Goal: Task Accomplishment & Management: Manage account settings

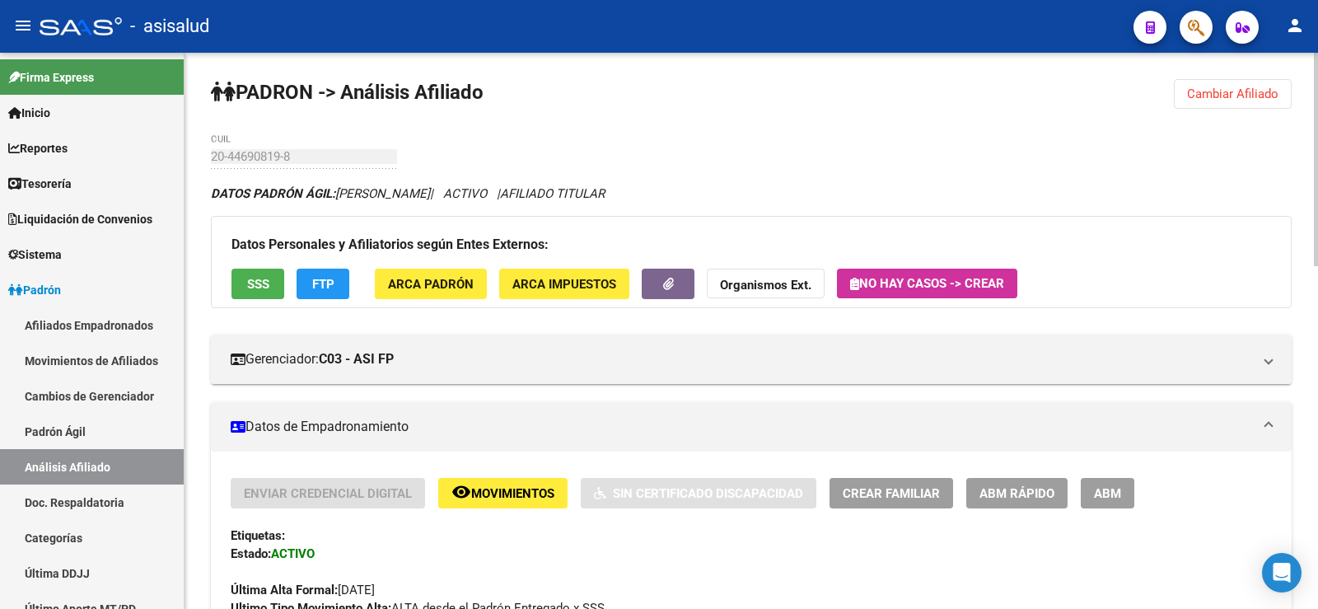
click at [1218, 91] on span "Cambiar Afiliado" at bounding box center [1232, 94] width 91 height 15
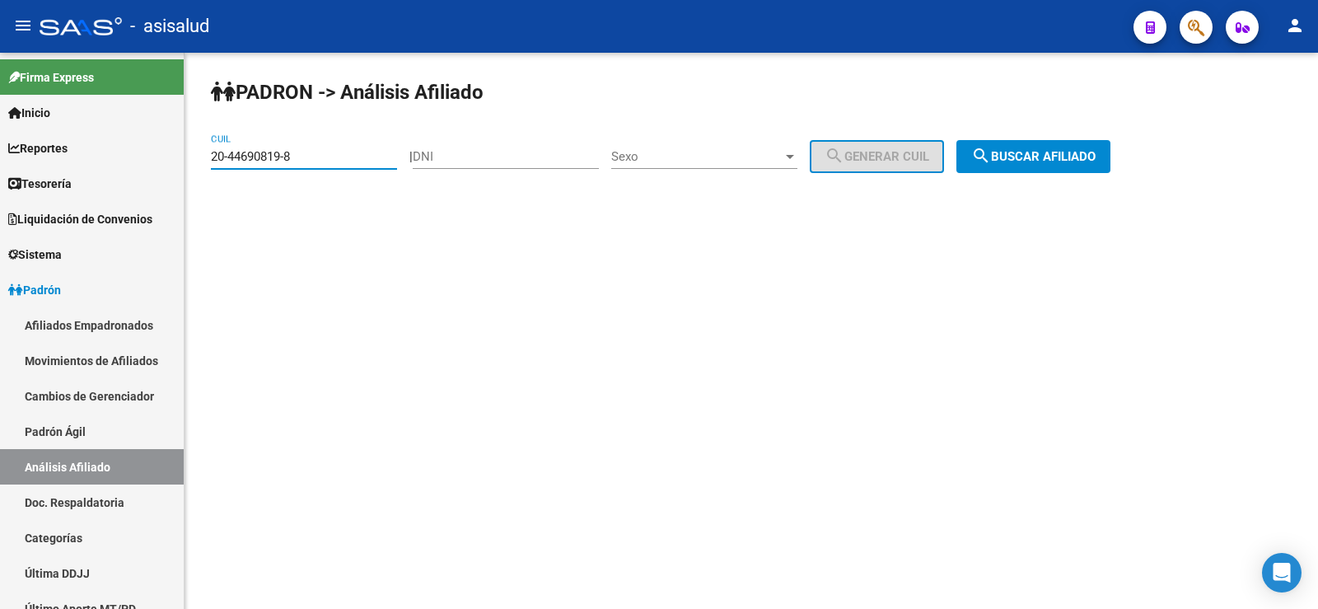
drag, startPoint x: 317, startPoint y: 152, endPoint x: 197, endPoint y: 156, distance: 120.3
click at [197, 156] on div "PADRON -> Análisis Afiliado 20-44690819-8 CUIL | DNI Sexo Sexo search Generar C…" at bounding box center [752, 139] width 1134 height 173
paste input "7-33152329-7"
type input "27-33152329-7"
click at [1058, 151] on span "search Buscar afiliado" at bounding box center [1033, 156] width 124 height 15
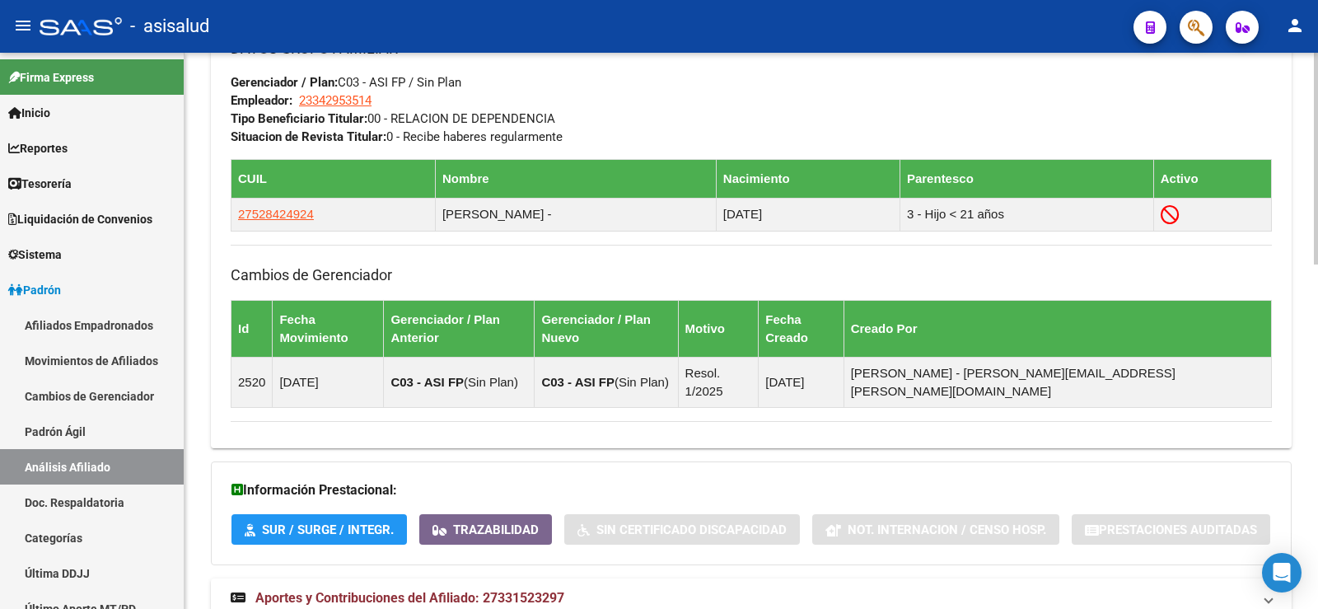
scroll to position [906, 0]
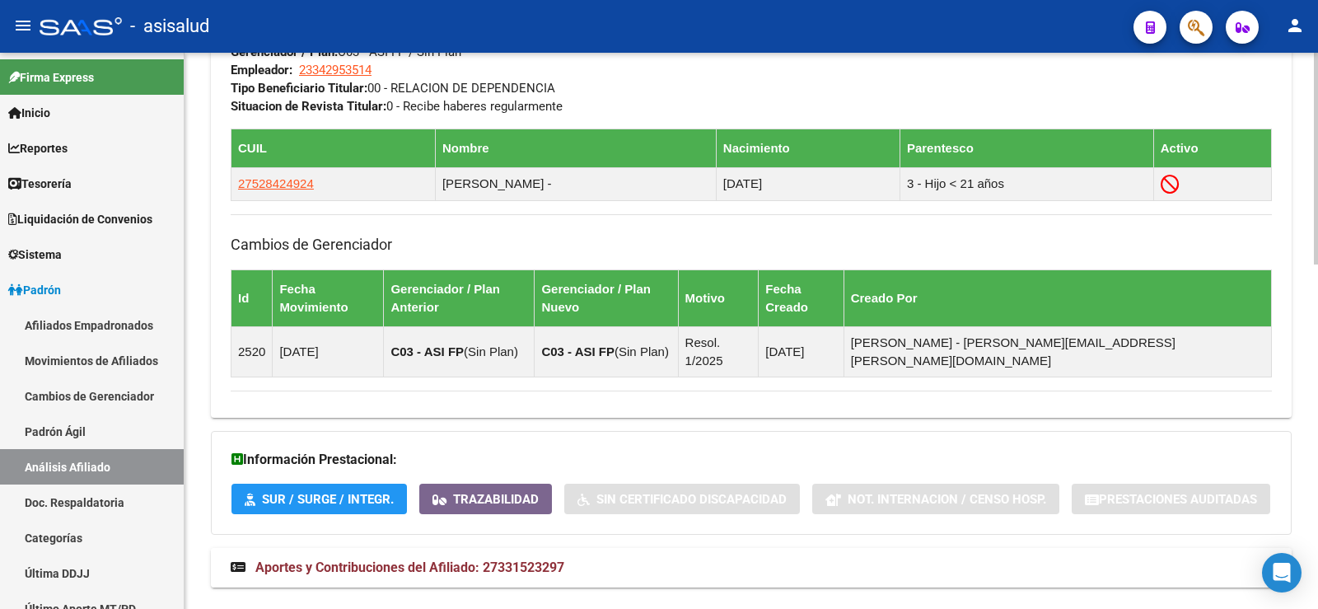
click at [541, 559] on span "Aportes y Contribuciones del Afiliado: 27331523297" at bounding box center [409, 567] width 309 height 16
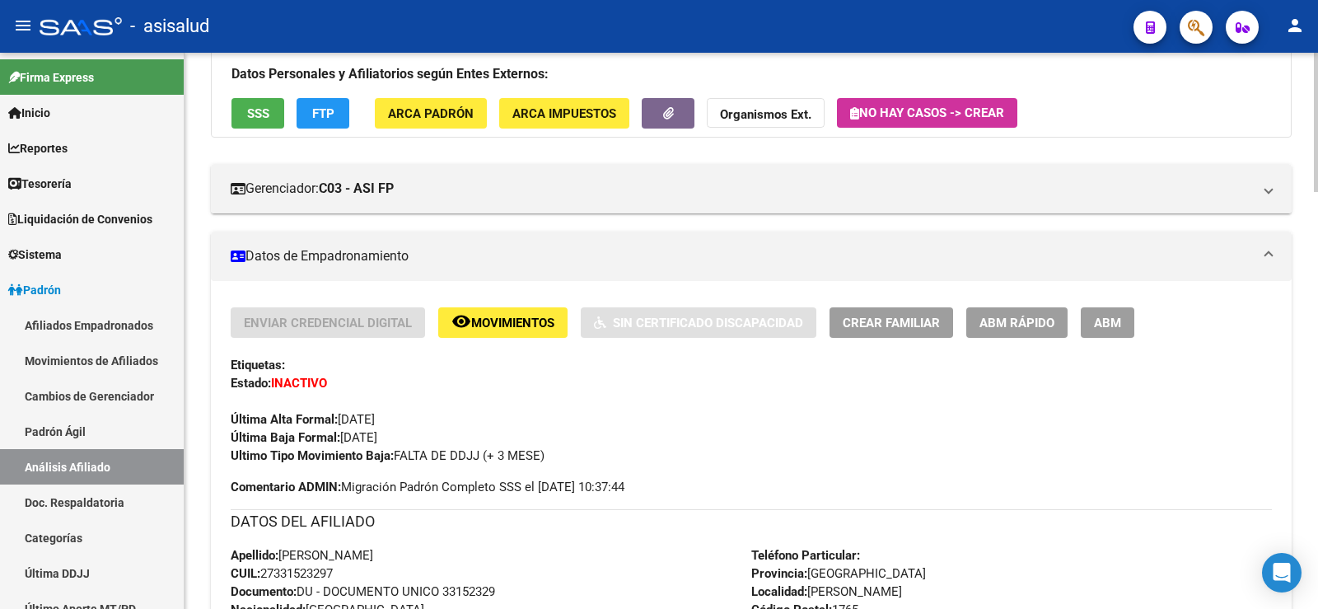
scroll to position [0, 0]
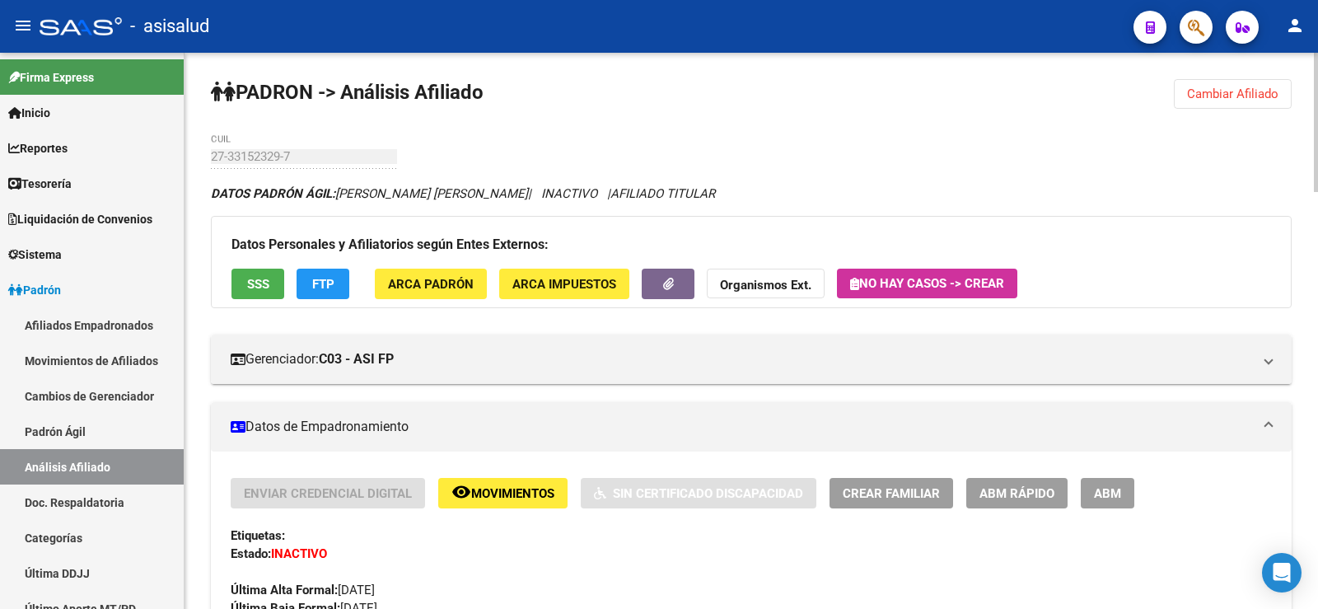
click at [267, 278] on span "SSS" at bounding box center [258, 284] width 22 height 15
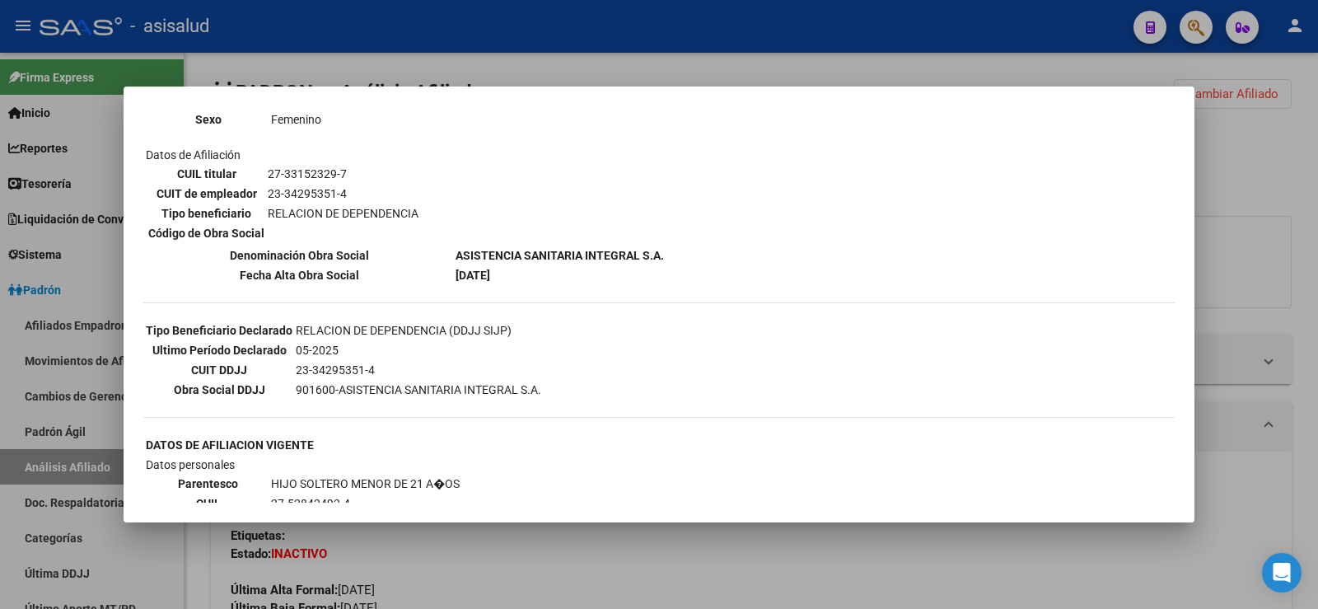
scroll to position [247, 0]
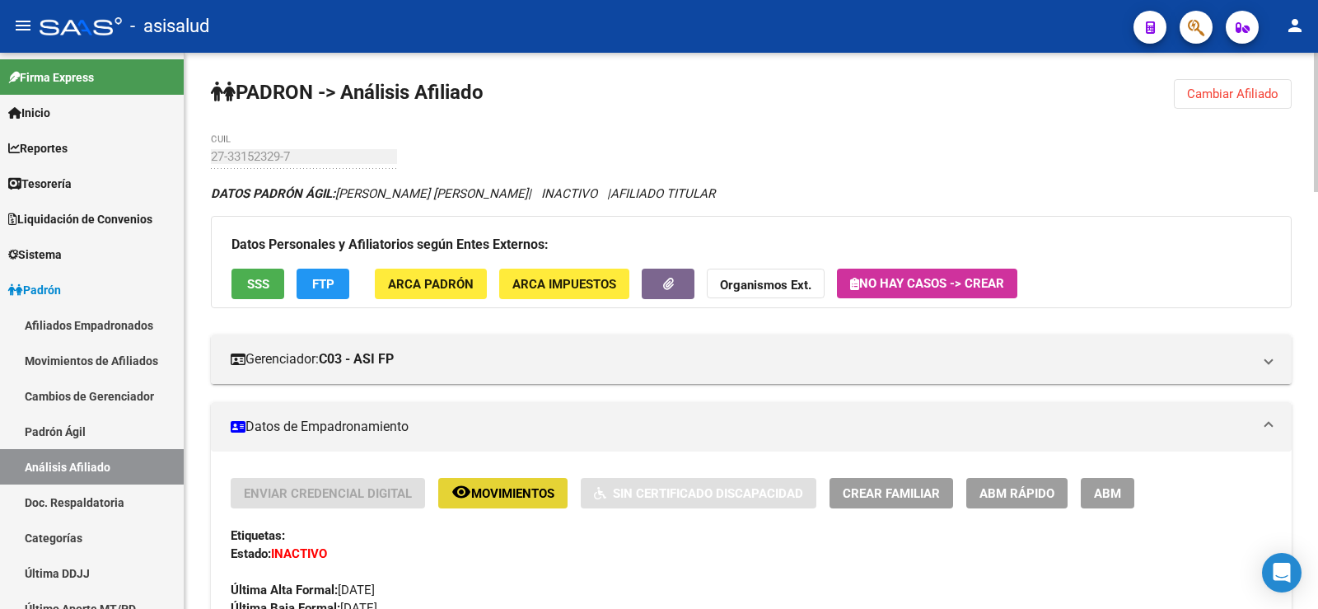
click at [493, 497] on span "Movimientos" at bounding box center [512, 493] width 83 height 15
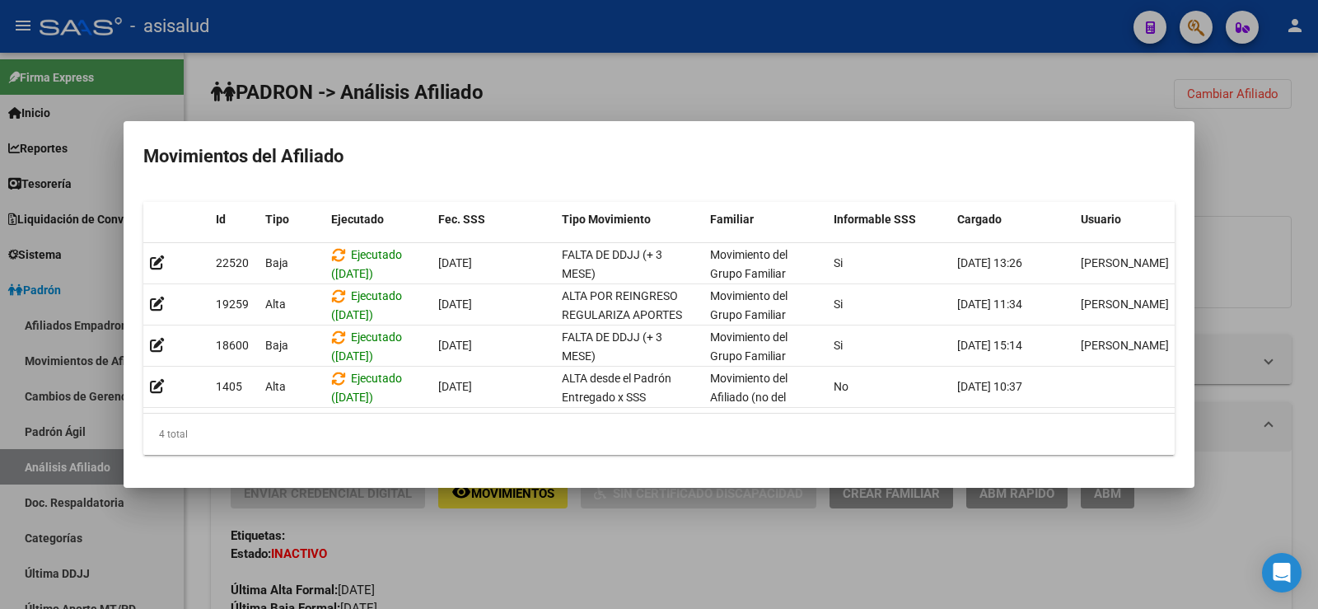
click at [1272, 173] on div at bounding box center [659, 304] width 1318 height 609
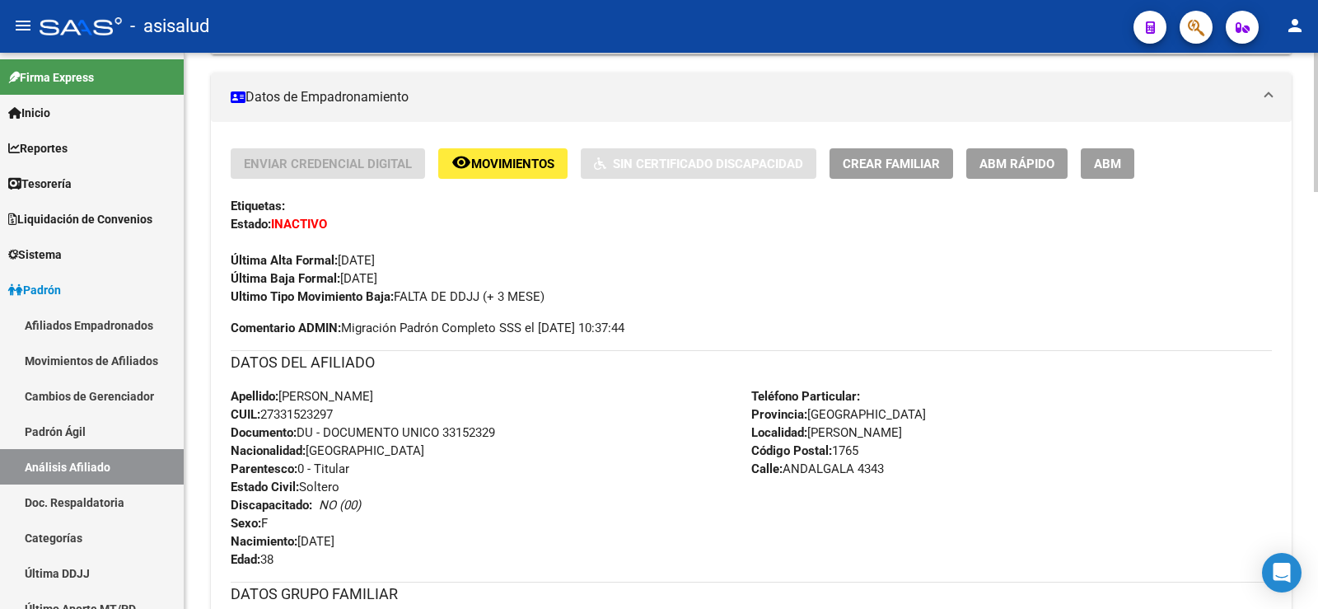
scroll to position [0, 0]
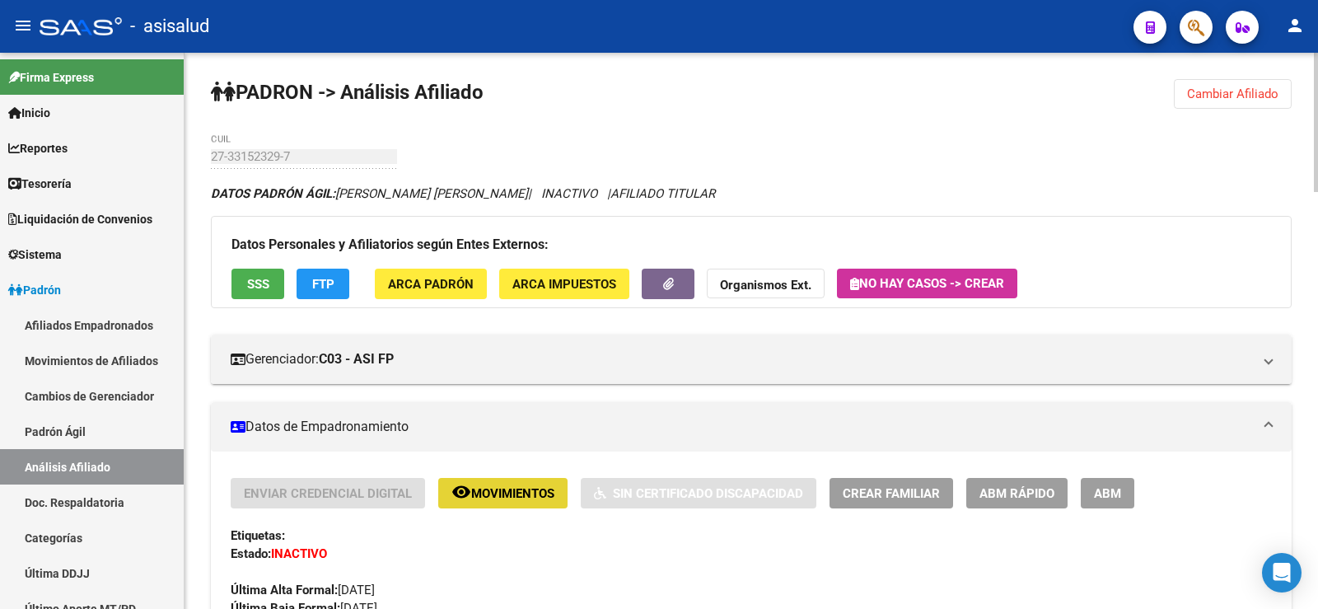
click at [540, 498] on span "Movimientos" at bounding box center [512, 493] width 83 height 15
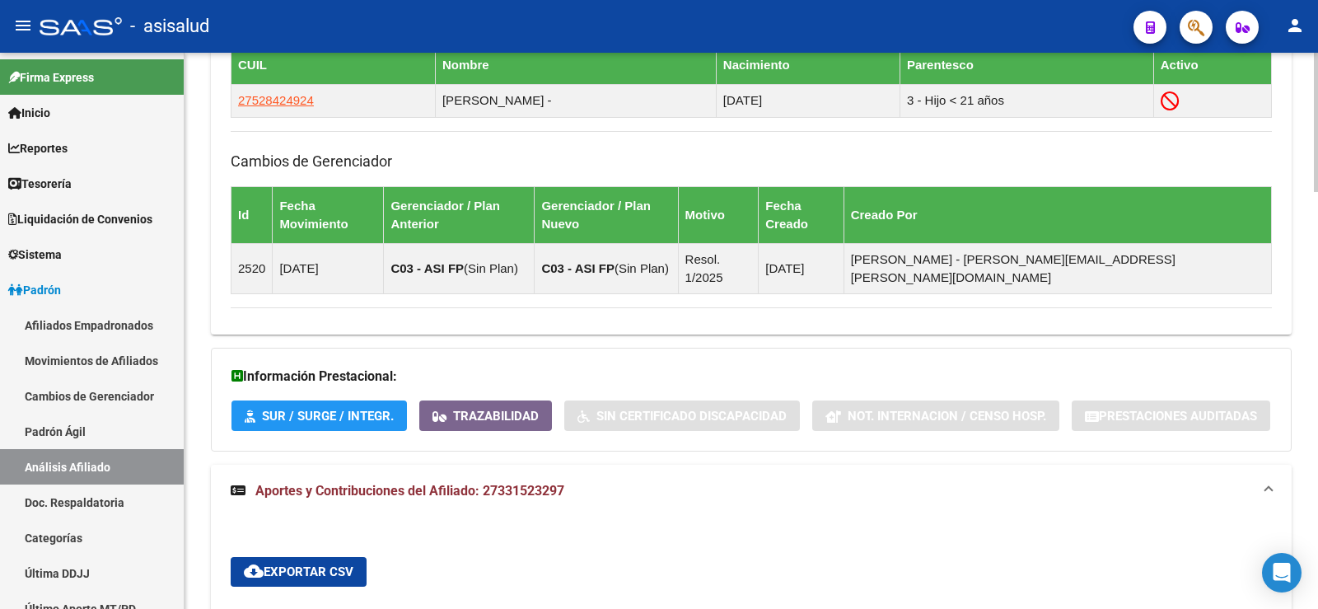
scroll to position [1483, 0]
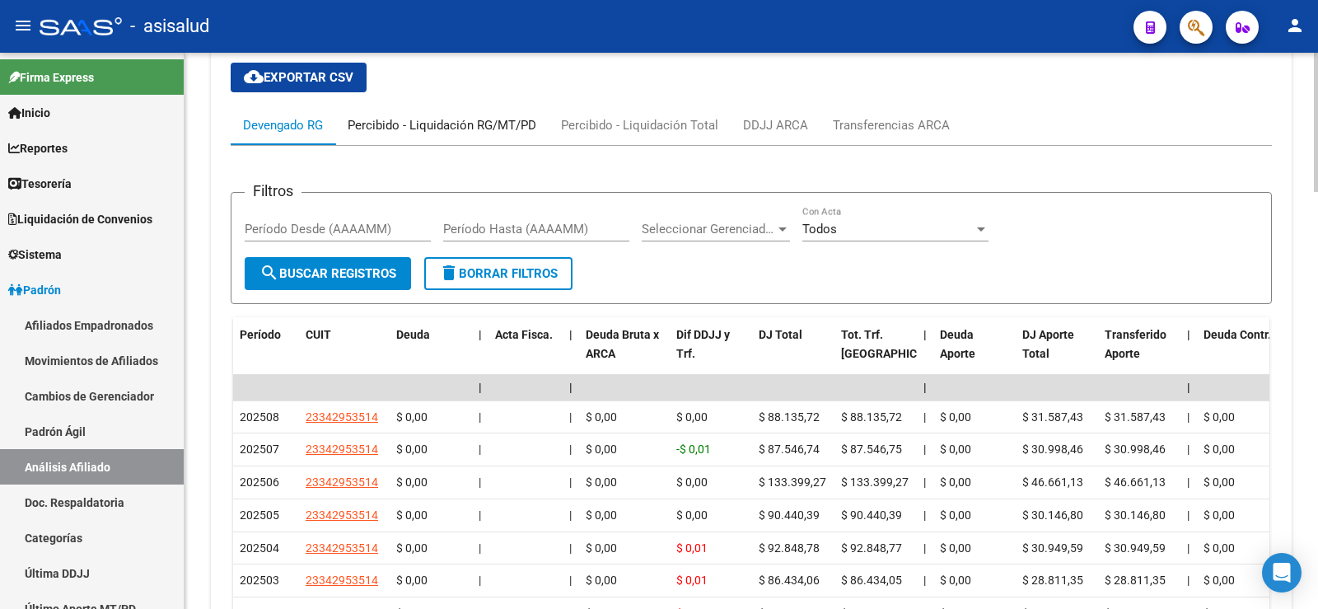
click at [440, 116] on div "Percibido - Liquidación RG/MT/PD" at bounding box center [442, 125] width 189 height 18
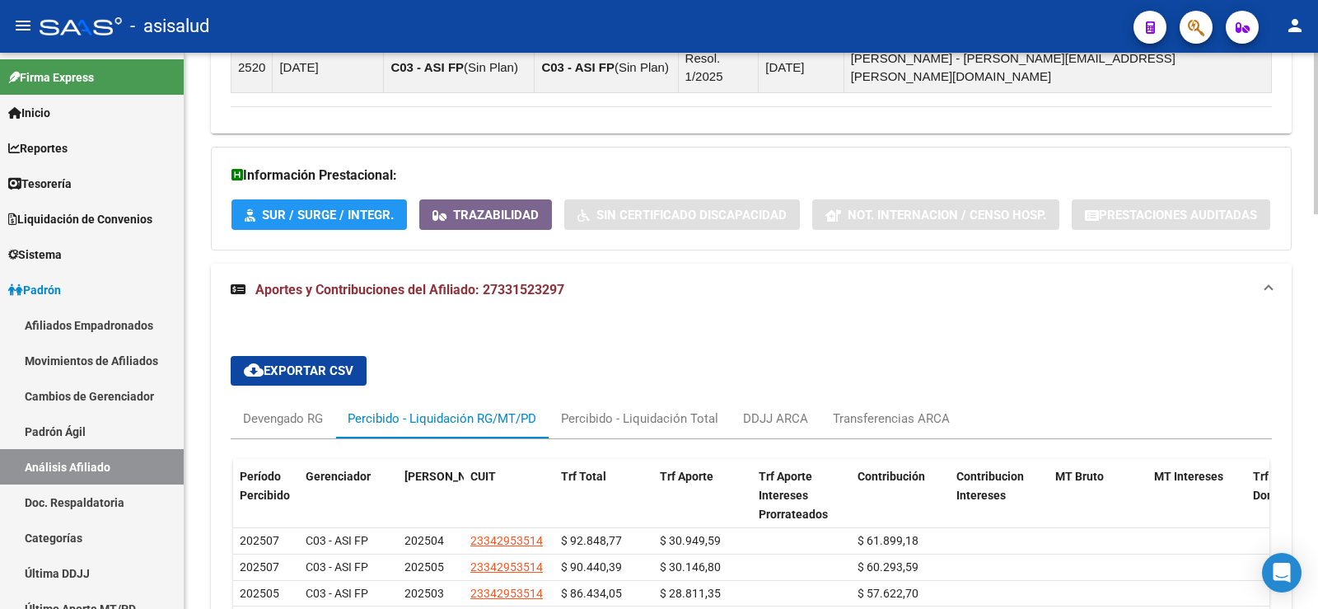
scroll to position [1266, 0]
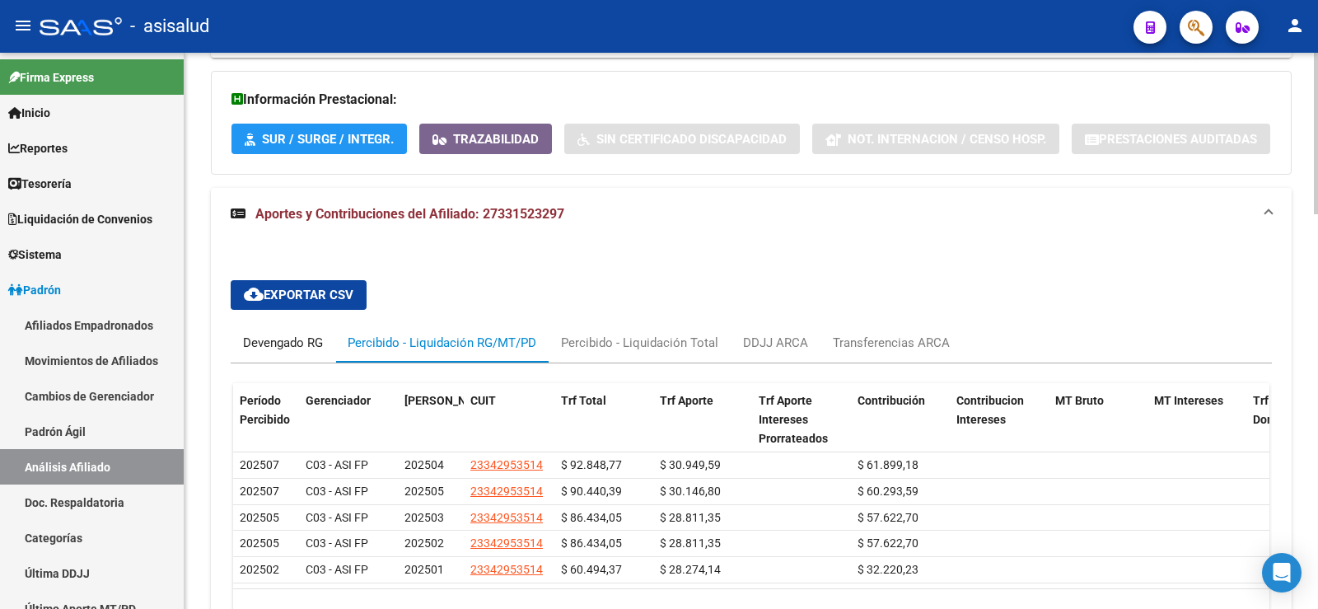
click at [284, 334] on div "Devengado RG" at bounding box center [283, 343] width 80 height 18
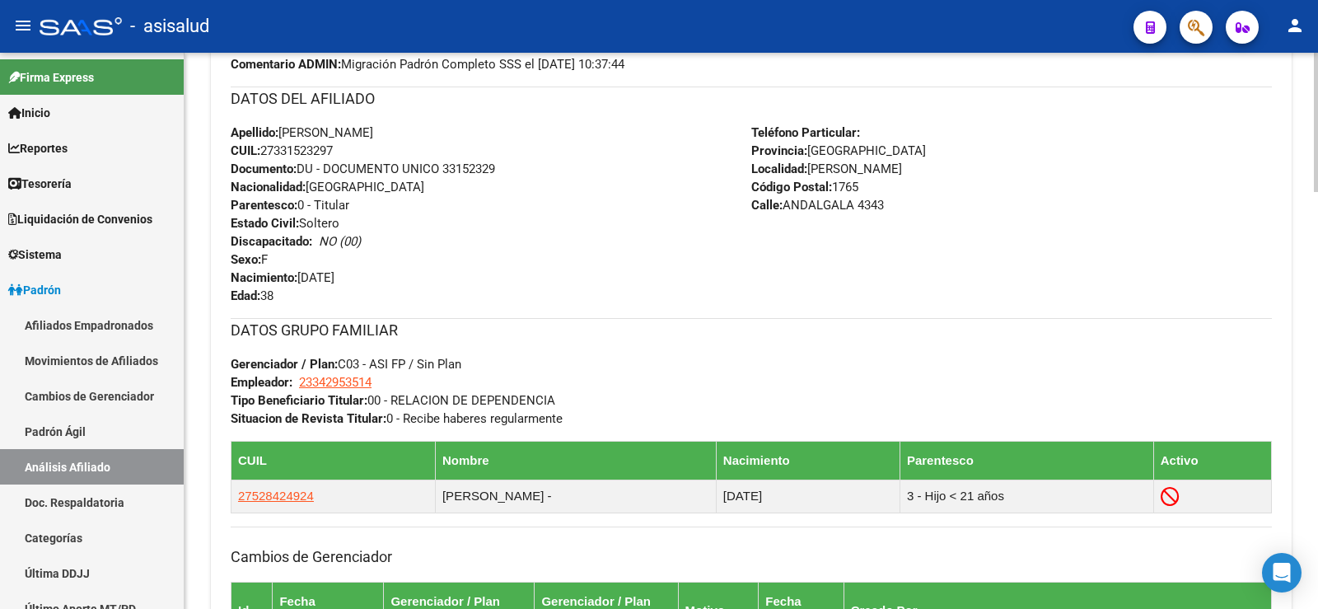
scroll to position [99, 0]
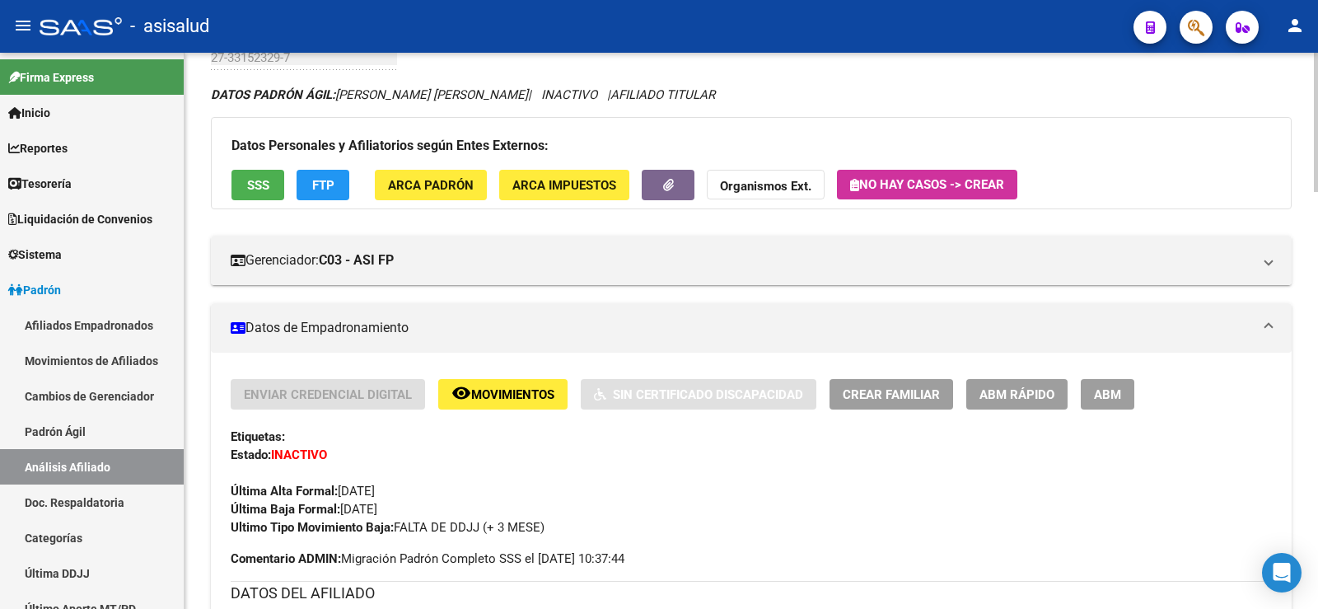
click at [1032, 390] on span "ABM Rápido" at bounding box center [1017, 394] width 75 height 15
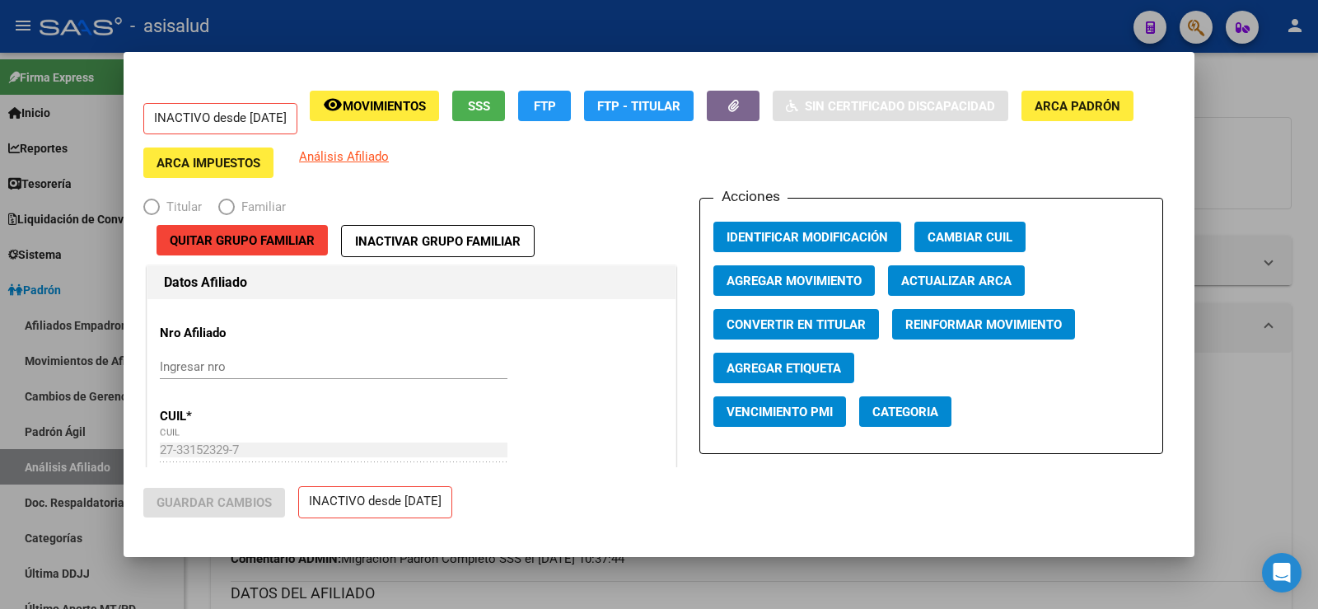
radio input "true"
type input "23-34295351-4"
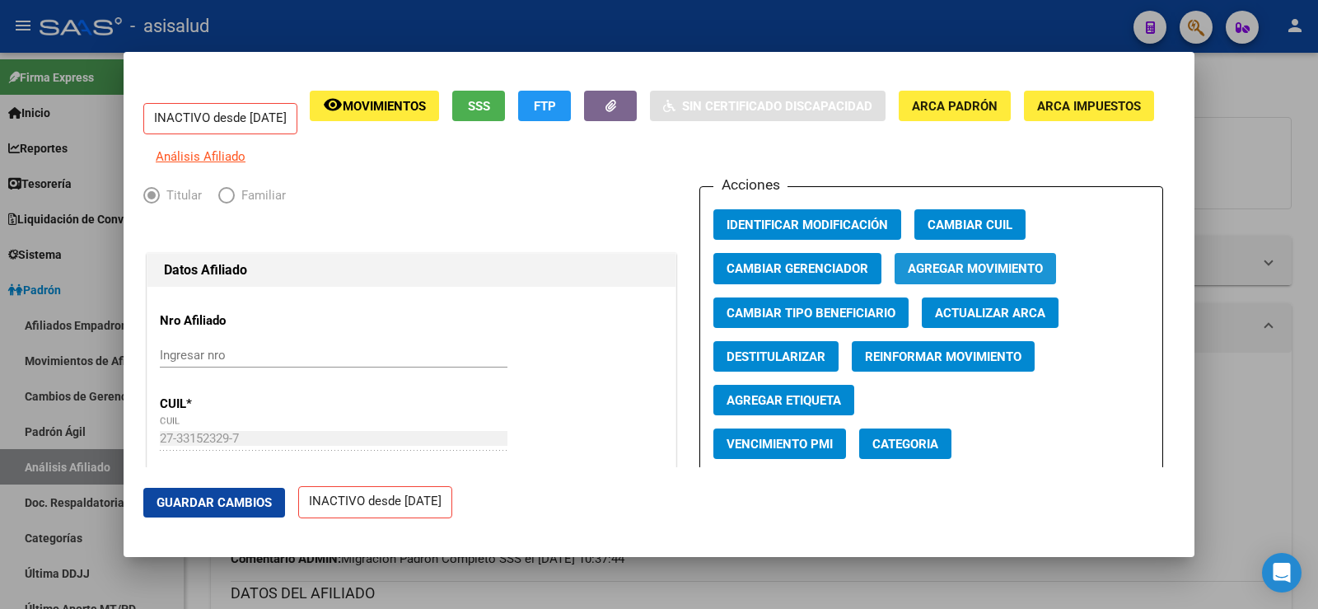
click at [931, 277] on span "Agregar Movimiento" at bounding box center [975, 269] width 135 height 15
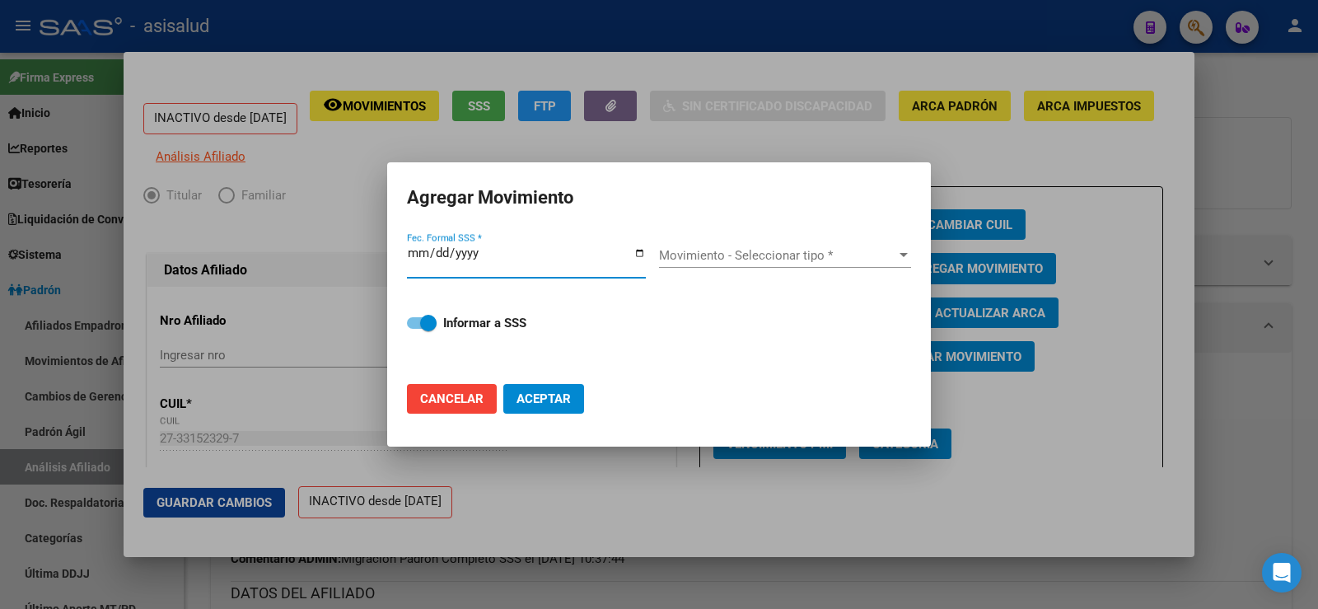
click at [453, 390] on button "Cancelar" at bounding box center [452, 399] width 90 height 30
checkbox input "false"
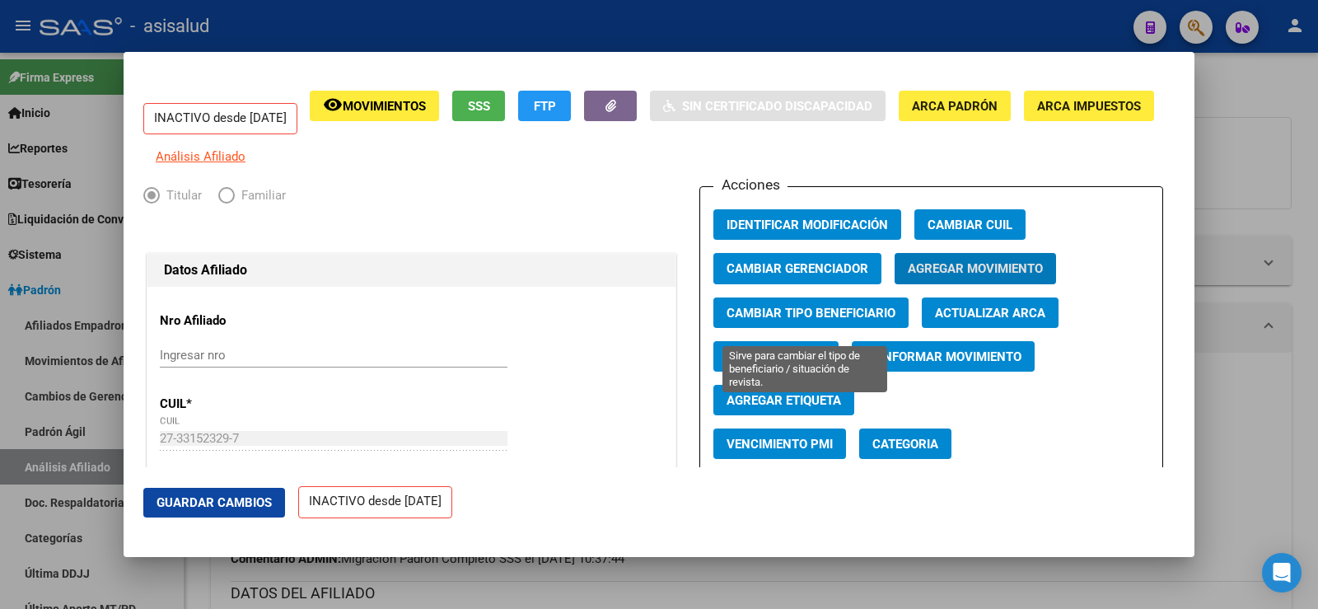
click at [769, 321] on span "Cambiar Tipo Beneficiario" at bounding box center [811, 313] width 169 height 15
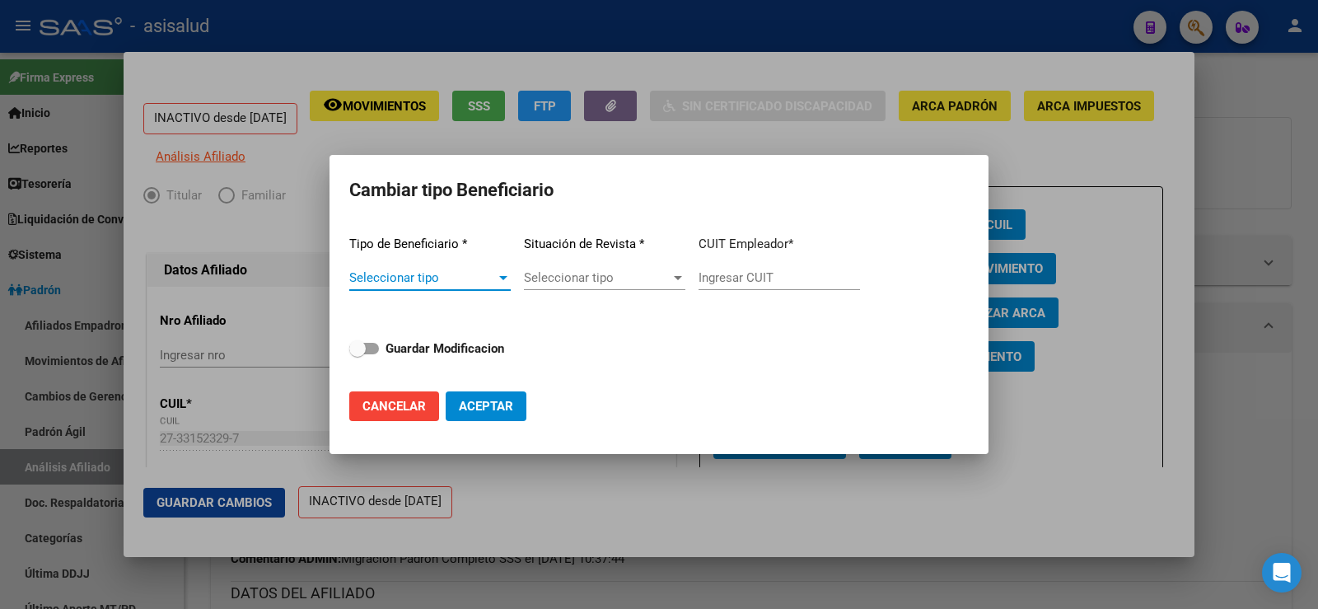
click at [465, 274] on span "Seleccionar tipo" at bounding box center [422, 277] width 147 height 15
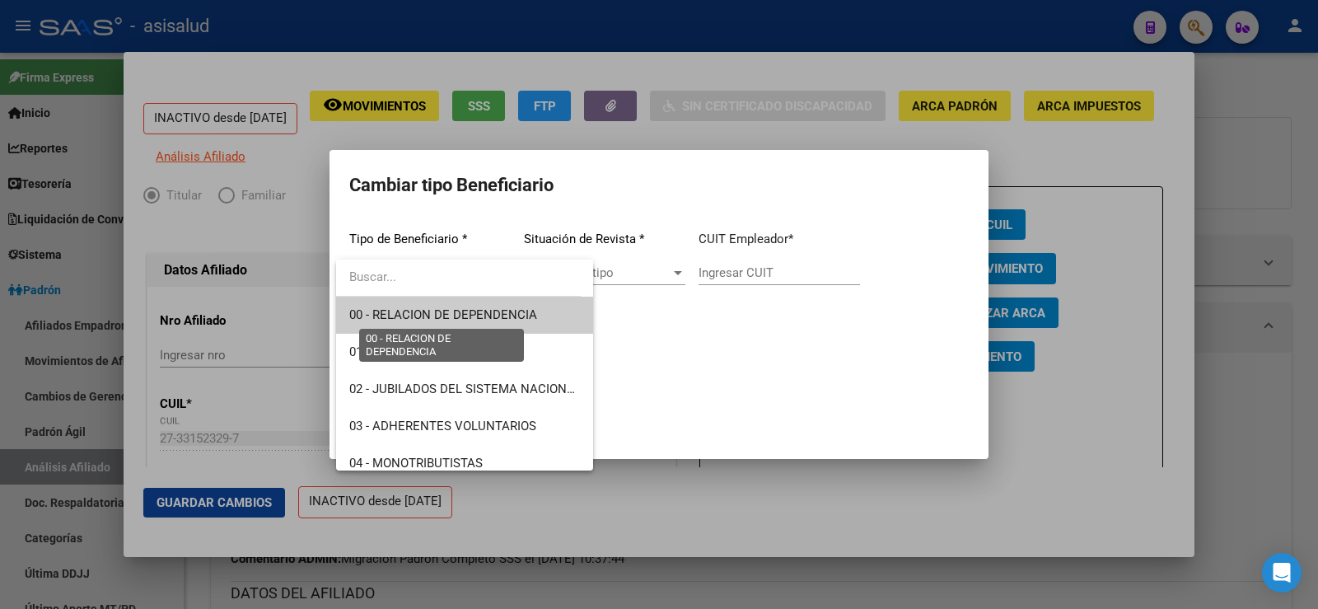
click at [419, 312] on span "00 - RELACION DE DEPENDENCIA" at bounding box center [443, 314] width 188 height 15
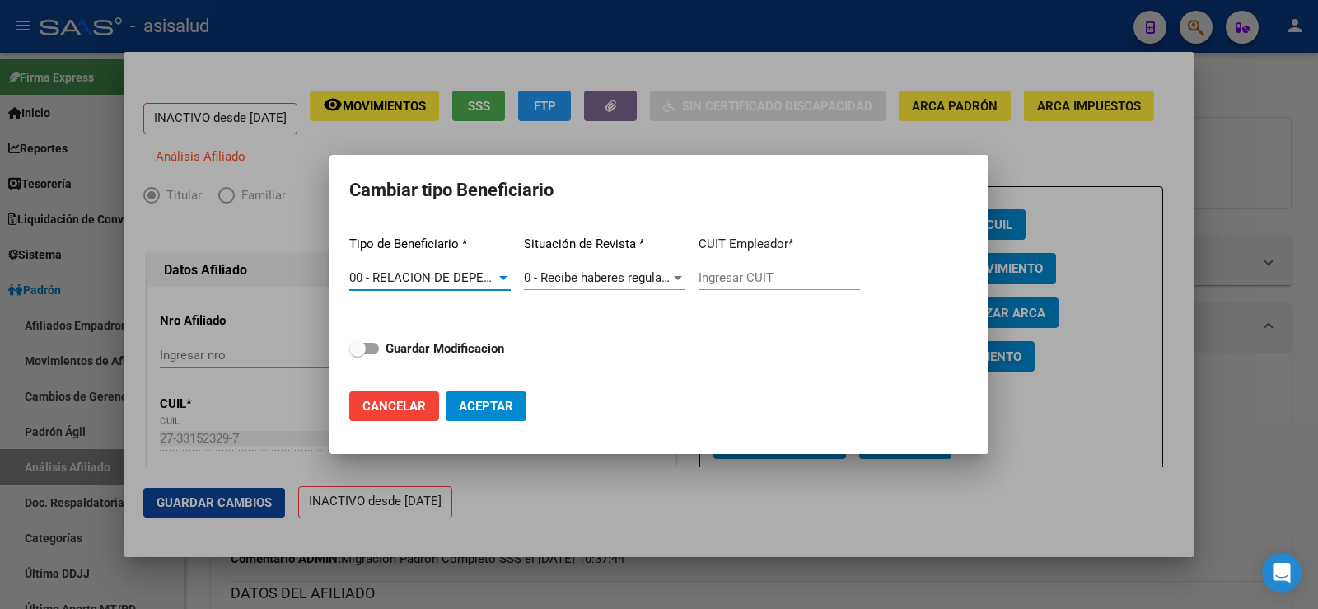
type input "23-34295351-4"
click at [360, 349] on span at bounding box center [357, 348] width 16 height 16
click at [358, 354] on input "Guardar Modificacion" at bounding box center [357, 354] width 1 height 1
click at [485, 398] on button "Aceptar" at bounding box center [486, 406] width 81 height 30
checkbox input "false"
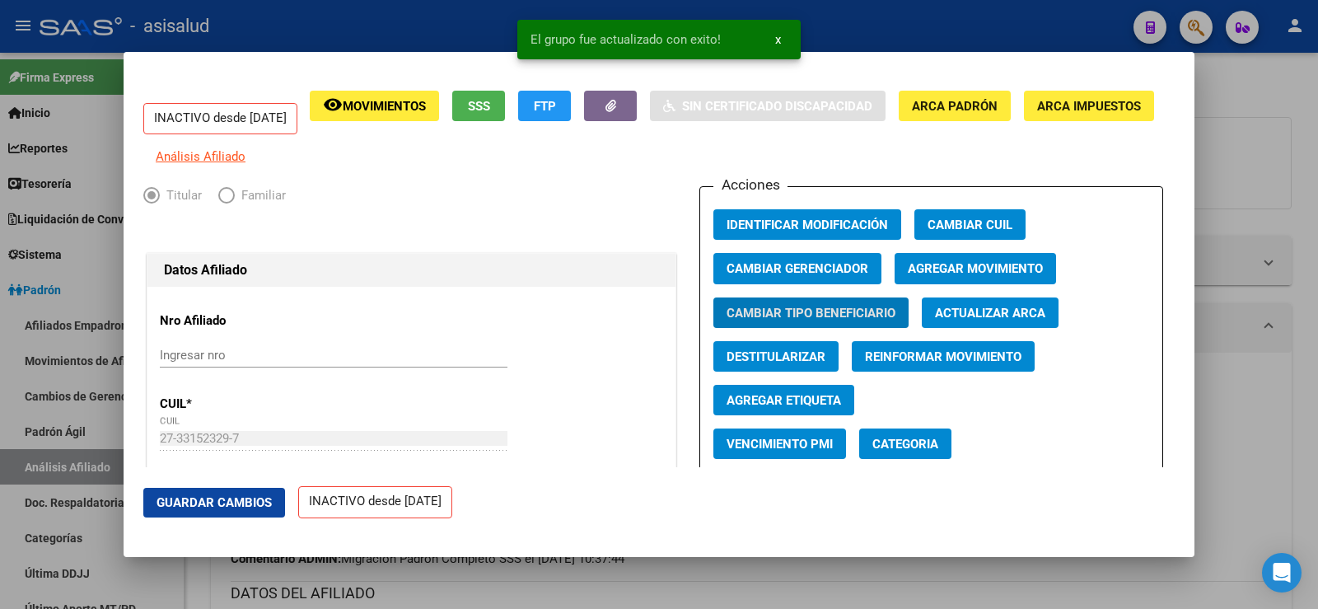
click at [981, 277] on span "Agregar Movimiento" at bounding box center [975, 269] width 135 height 15
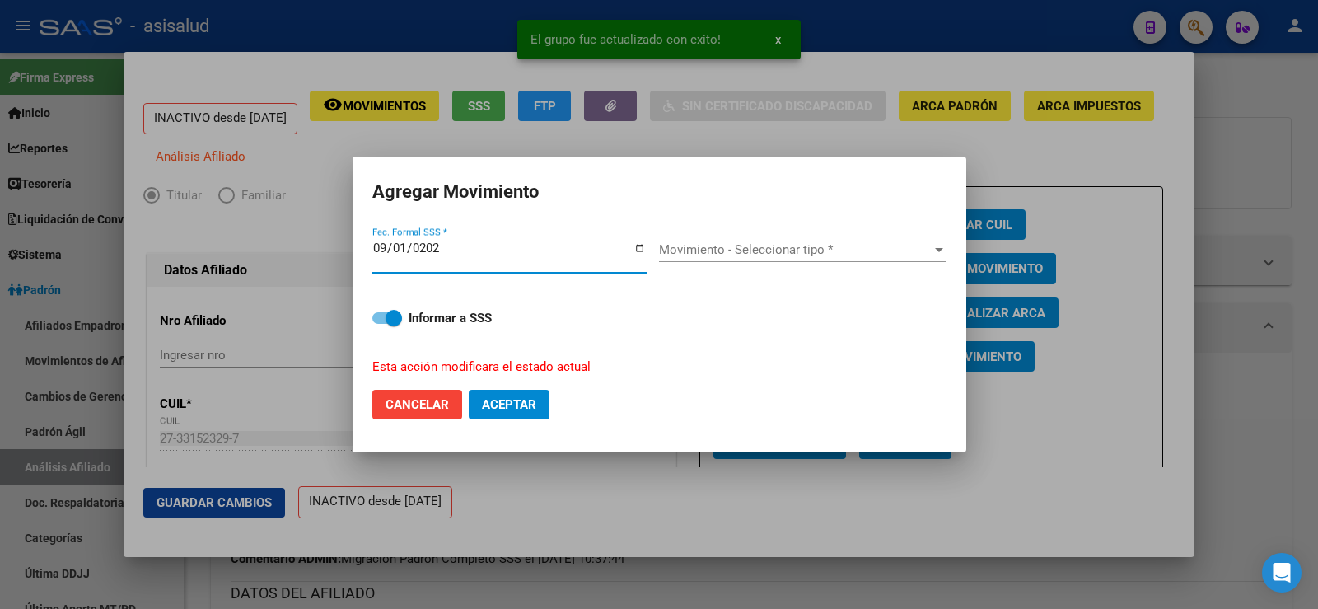
type input "[DATE]"
click at [877, 253] on span "Movimiento - Seleccionar tipo *" at bounding box center [795, 249] width 273 height 15
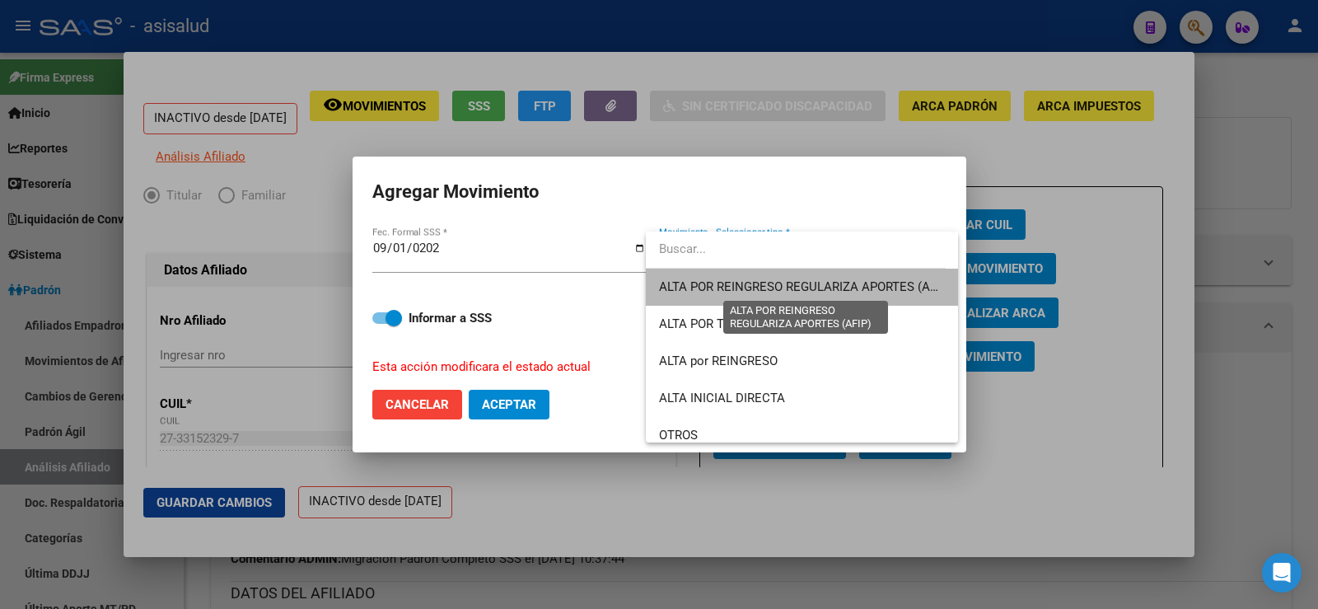
click at [850, 283] on span "ALTA POR REINGRESO REGULARIZA APORTES (AFIP)" at bounding box center [805, 286] width 293 height 15
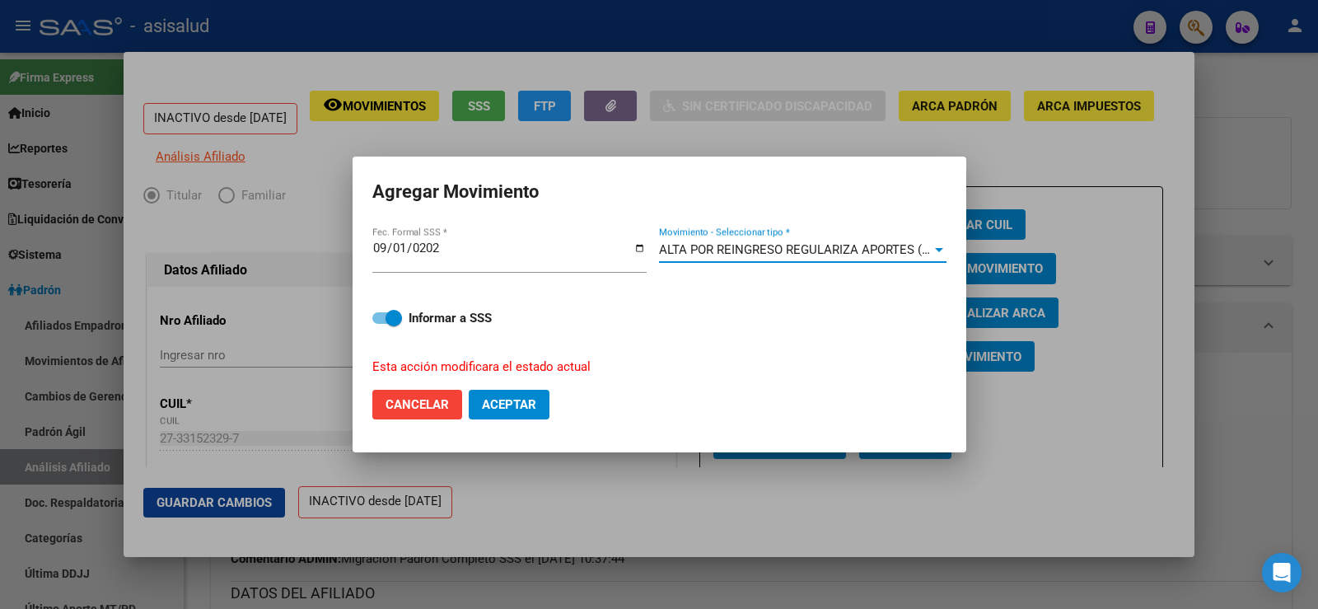
click at [522, 407] on span "Aceptar" at bounding box center [509, 404] width 54 height 15
checkbox input "false"
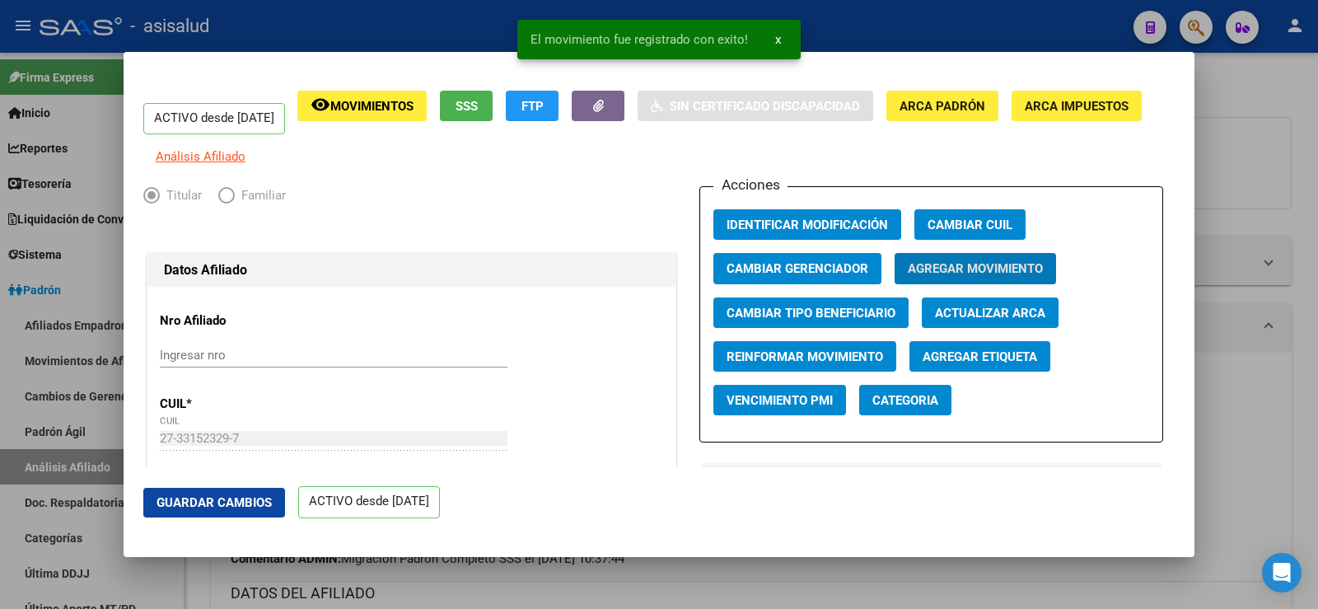
click at [233, 507] on span "Guardar Cambios" at bounding box center [214, 502] width 115 height 15
click at [1278, 166] on div at bounding box center [659, 304] width 1318 height 609
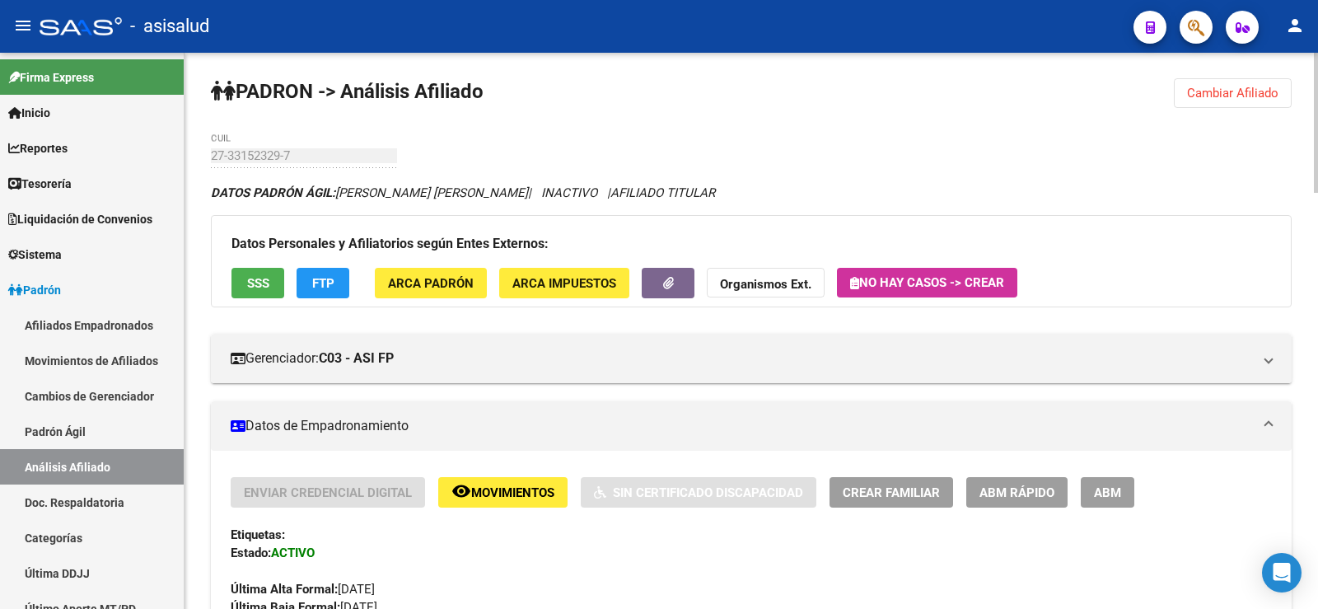
scroll to position [0, 0]
